Goal: Task Accomplishment & Management: Manage account settings

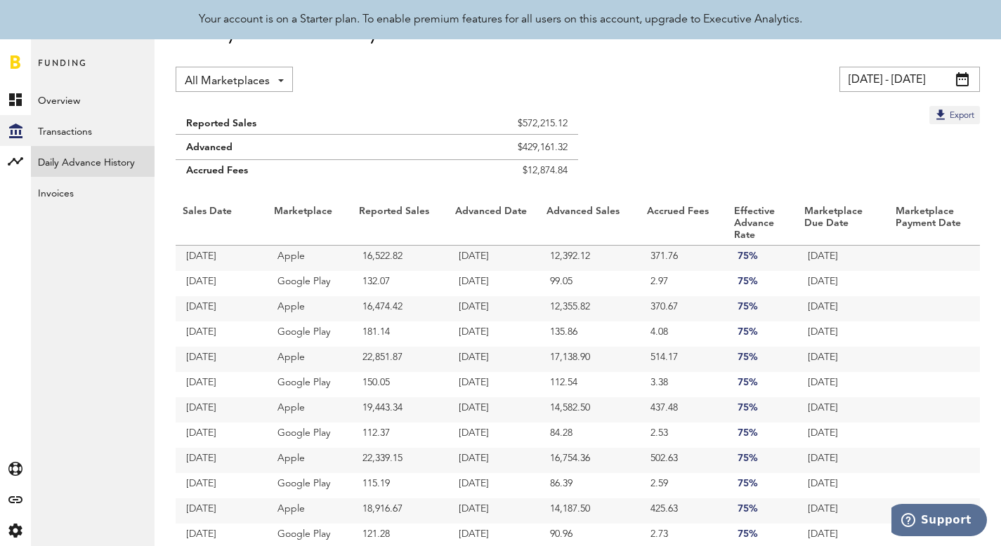
click at [115, 164] on link "Daily Advance History" at bounding box center [93, 161] width 124 height 31
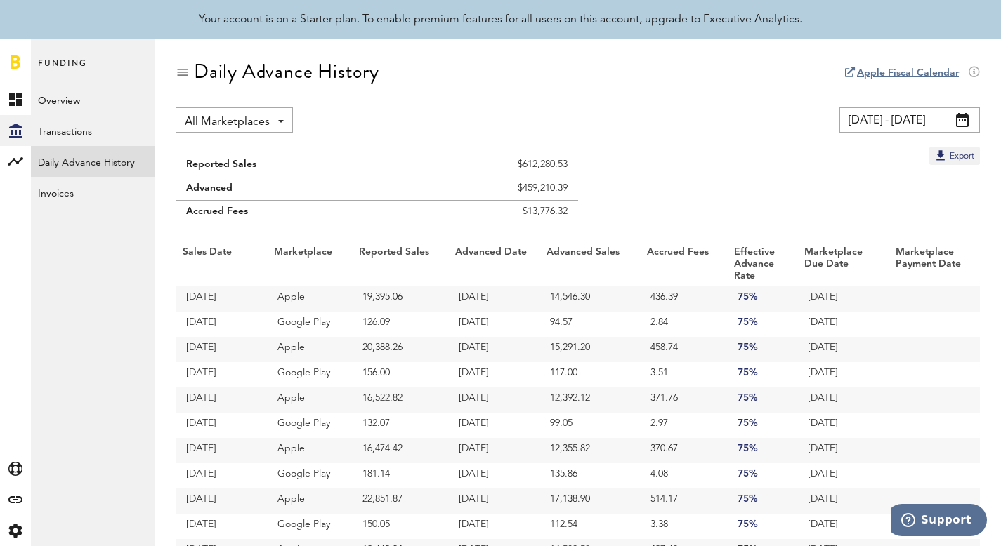
click at [939, 115] on input "[DATE] - [DATE]" at bounding box center [909, 119] width 140 height 25
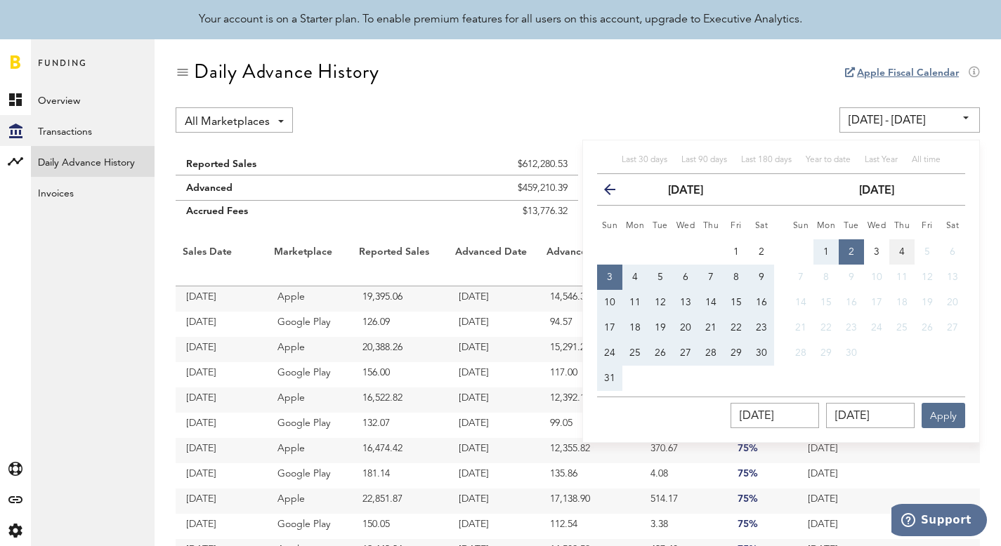
click at [899, 252] on span "4" at bounding box center [902, 252] width 6 height 10
type input "09/04/25 - 09/04/25"
type input "09/04/2025"
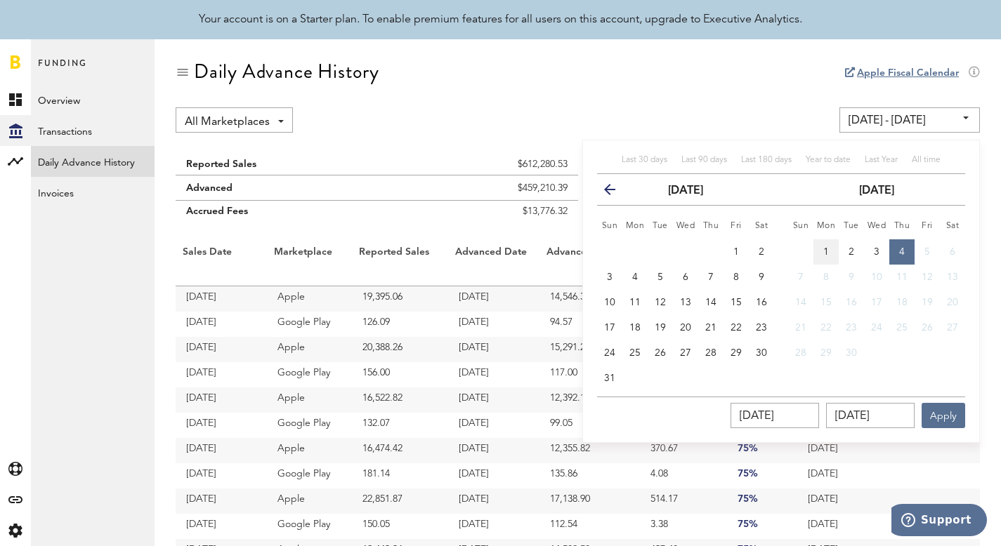
click at [827, 255] on span "1" at bounding box center [826, 252] width 6 height 10
type input "09/01/25 - 09/01/25"
type input "09/01/2025"
click at [897, 255] on button "4" at bounding box center [901, 251] width 25 height 25
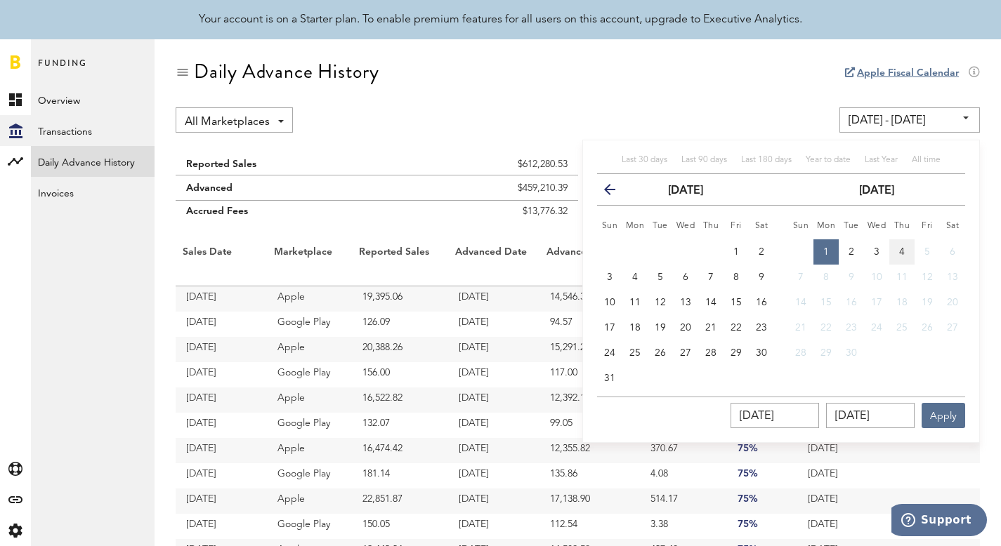
type input "09/01/25 - 09/04/25"
type input "09/04/2025"
click at [932, 416] on button "Apply" at bounding box center [943, 415] width 44 height 25
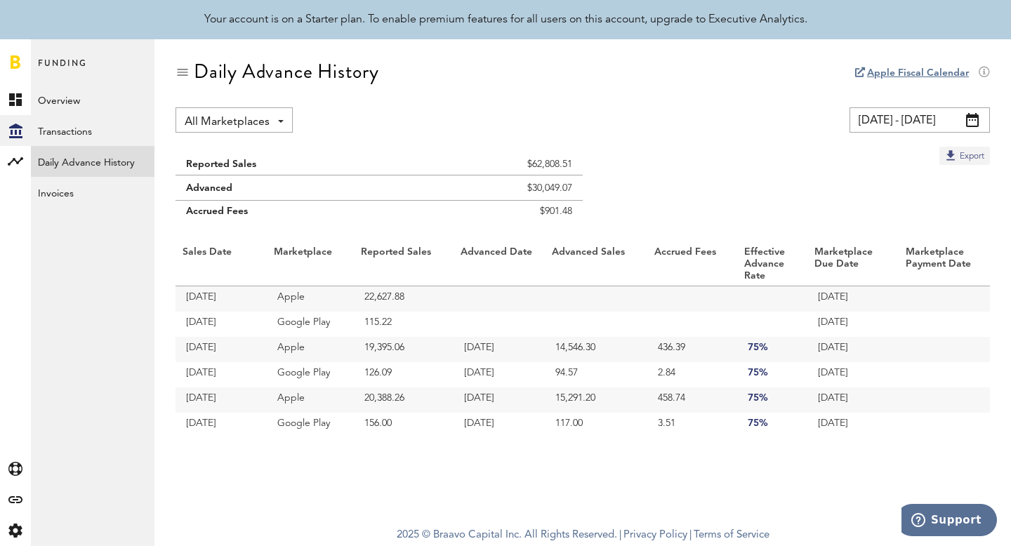
click at [965, 157] on button "Export" at bounding box center [965, 156] width 51 height 18
click at [914, 116] on input "09/01/25 - 09/04/25" at bounding box center [920, 119] width 140 height 25
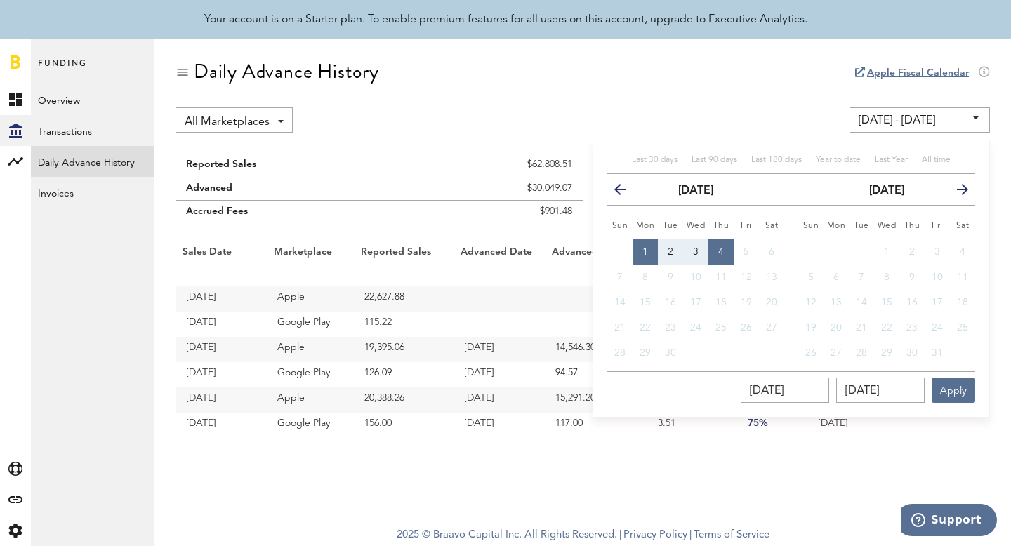
click at [626, 192] on icon "button" at bounding box center [626, 192] width 0 height 0
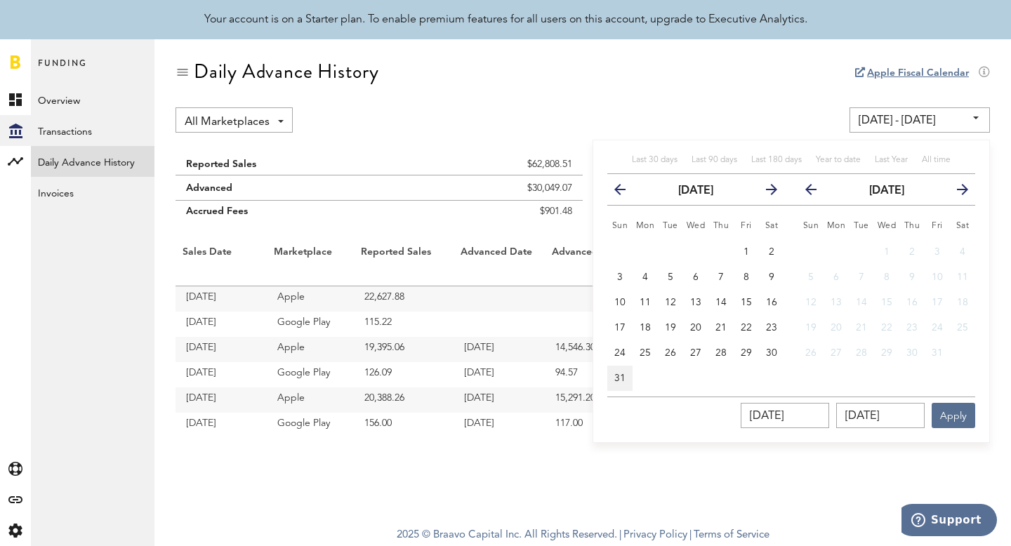
click at [612, 382] on button "31" at bounding box center [619, 378] width 25 height 25
type input "08/31/25 - 08/31/25"
type input "08/31/2025"
click at [958, 404] on button "Apply" at bounding box center [954, 415] width 44 height 25
